Goal: Task Accomplishment & Management: Use online tool/utility

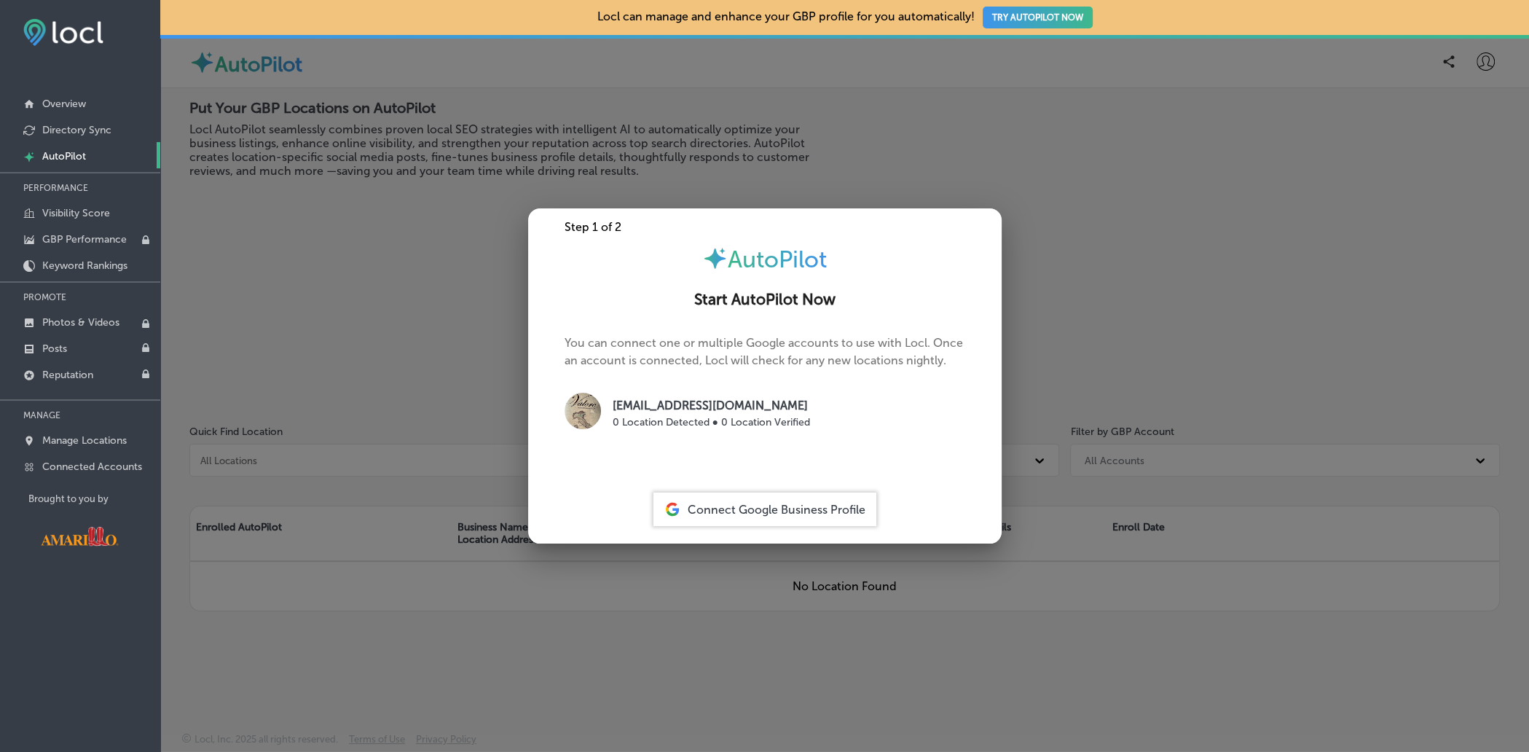
click at [1167, 724] on div at bounding box center [764, 376] width 1529 height 752
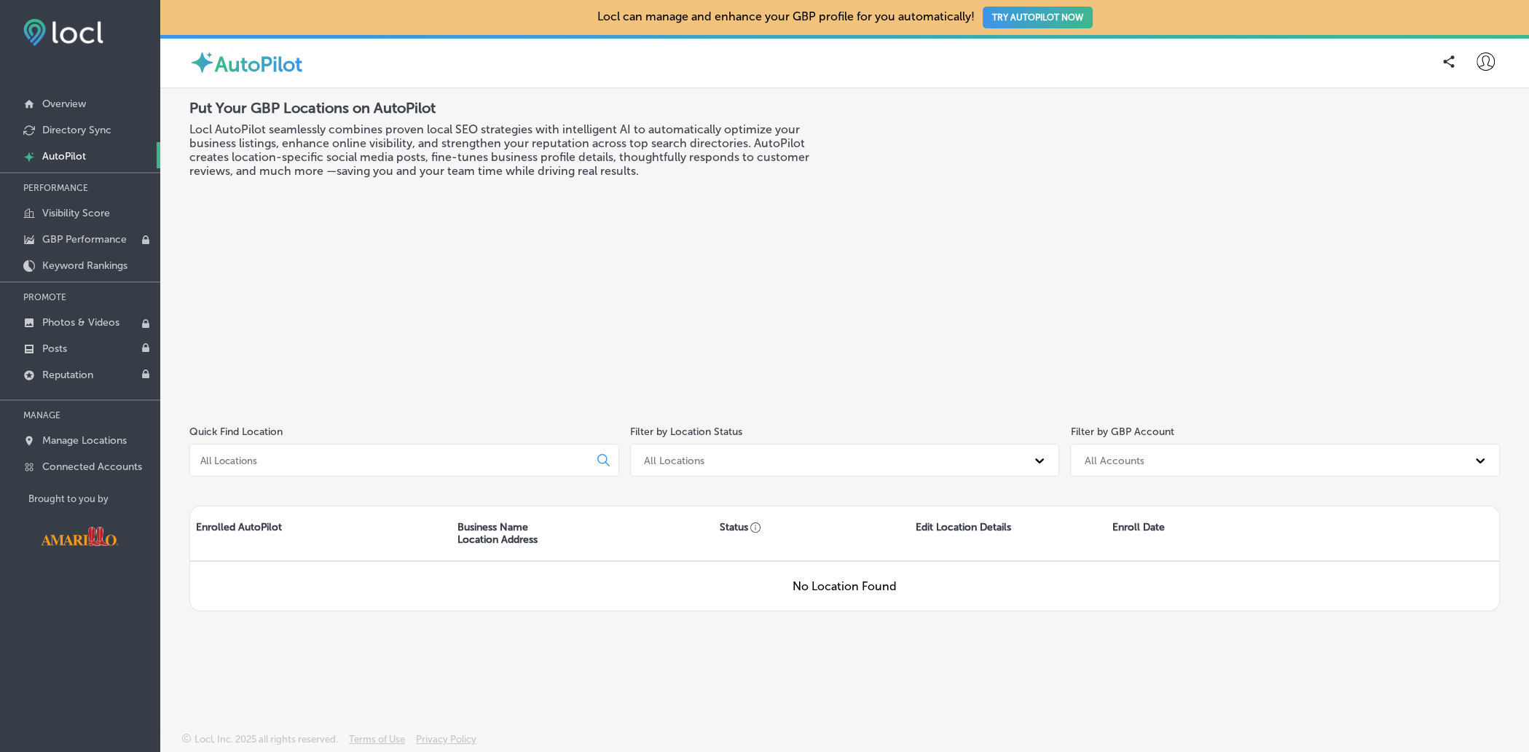
click at [1132, 701] on div "Locl can manage and enhance your GBP profile for you automatically! TRY AUTOPIL…" at bounding box center [844, 376] width 1368 height 752
